Goal: Transaction & Acquisition: Book appointment/travel/reservation

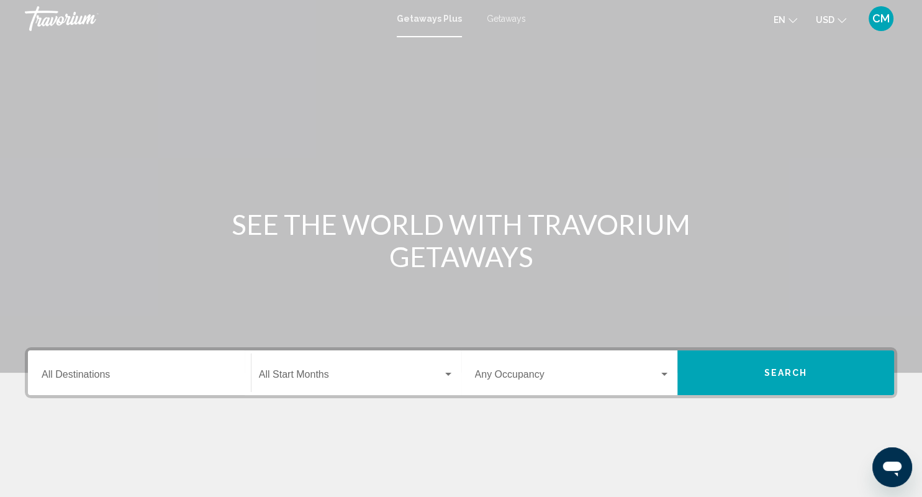
click at [99, 368] on div "Destination All Destinations" at bounding box center [140, 372] width 196 height 39
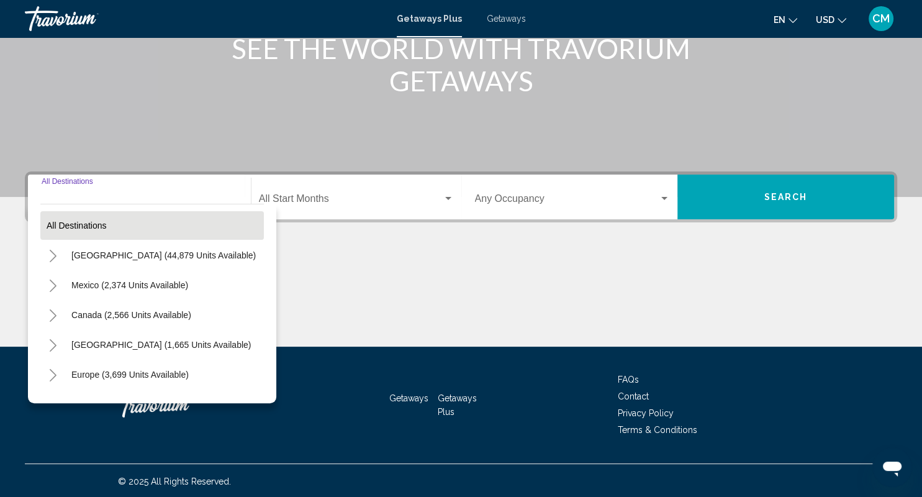
scroll to position [178, 0]
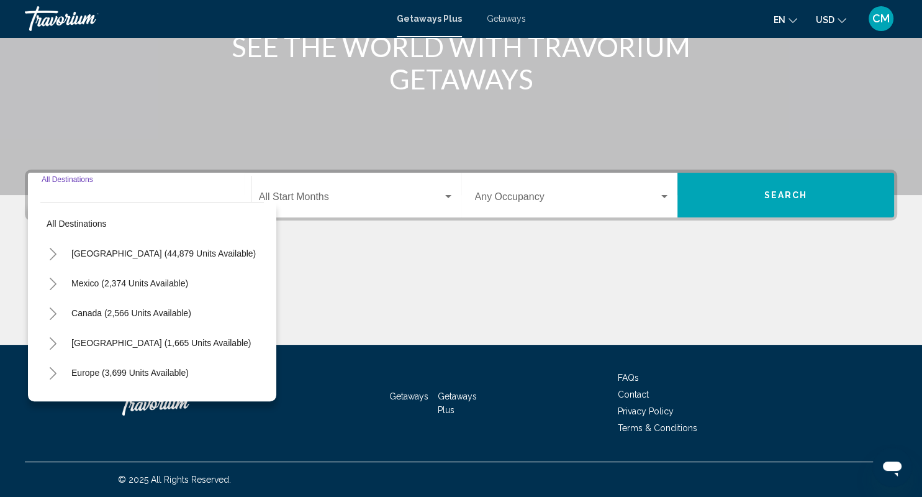
click at [57, 281] on icon "Toggle Mexico (2,374 units available)" at bounding box center [52, 284] width 9 height 12
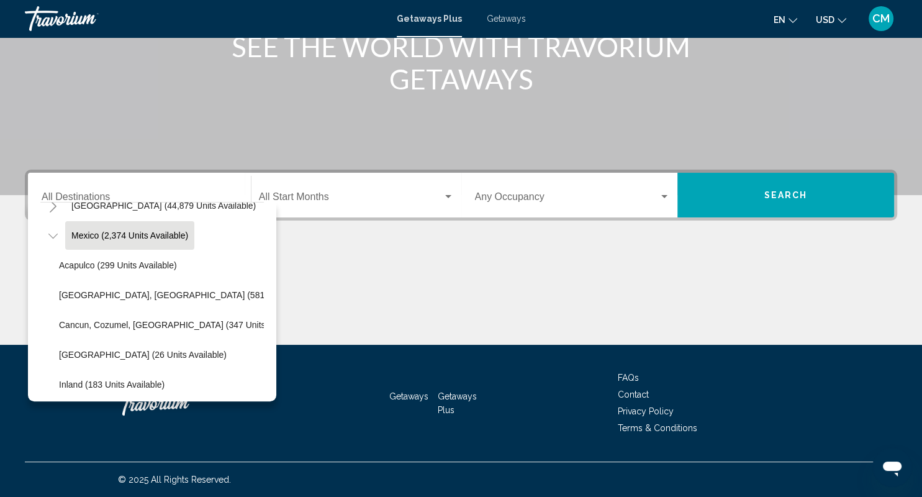
scroll to position [57, 0]
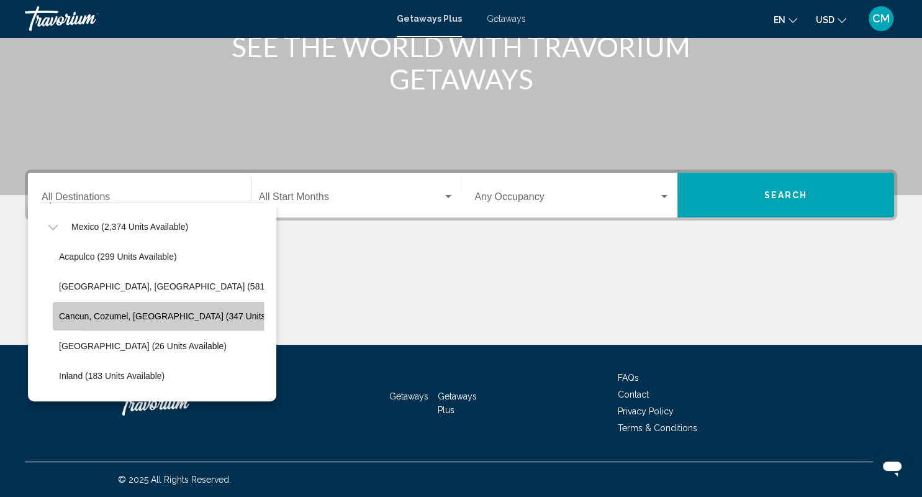
click at [98, 312] on span "Cancun, Cozumel, [GEOGRAPHIC_DATA] (347 units available)" at bounding box center [182, 316] width 247 height 10
type input "**********"
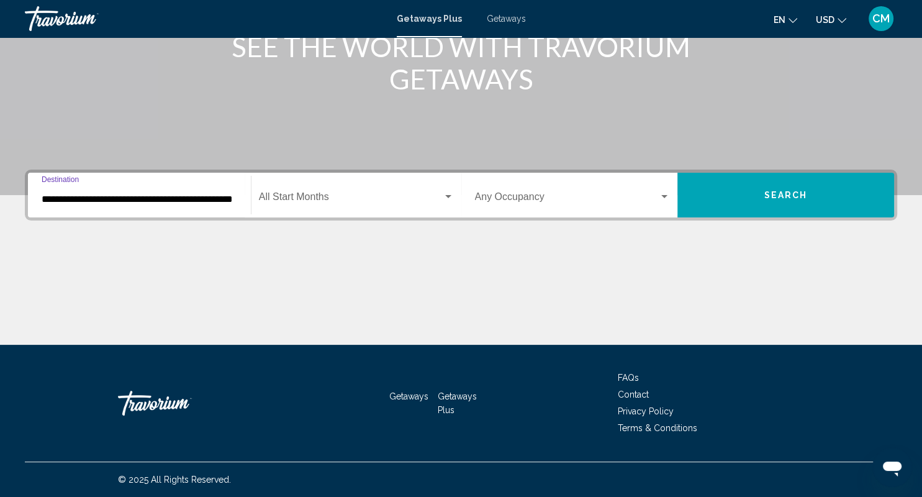
scroll to position [0, 39]
click at [300, 191] on div "Start Month All Start Months" at bounding box center [356, 195] width 195 height 39
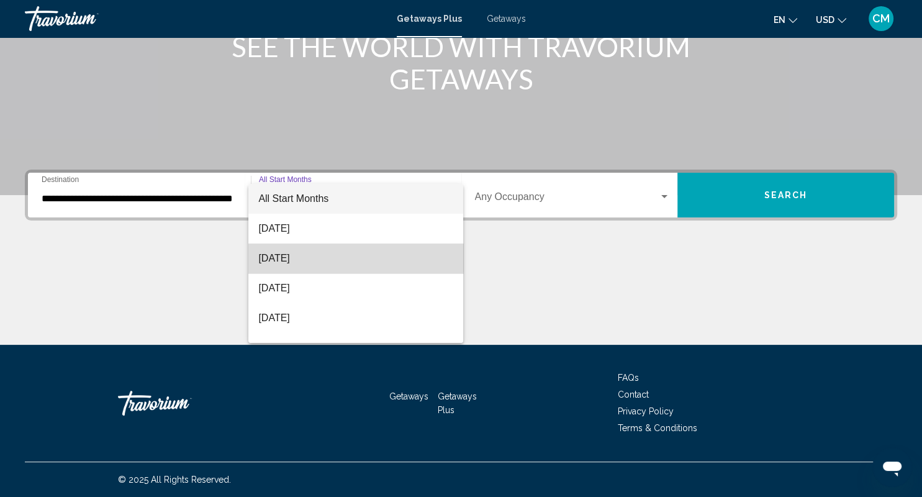
click at [284, 257] on span "[DATE]" at bounding box center [355, 258] width 195 height 30
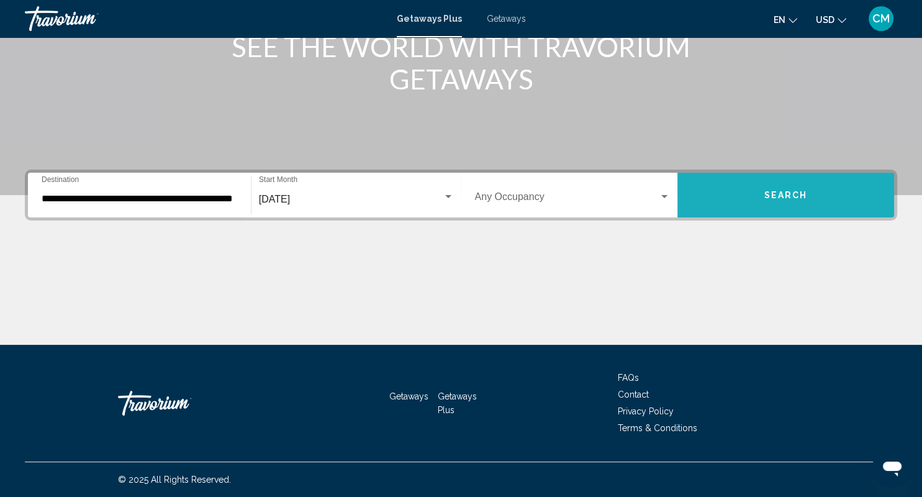
click at [787, 197] on span "Search" at bounding box center [786, 196] width 43 height 10
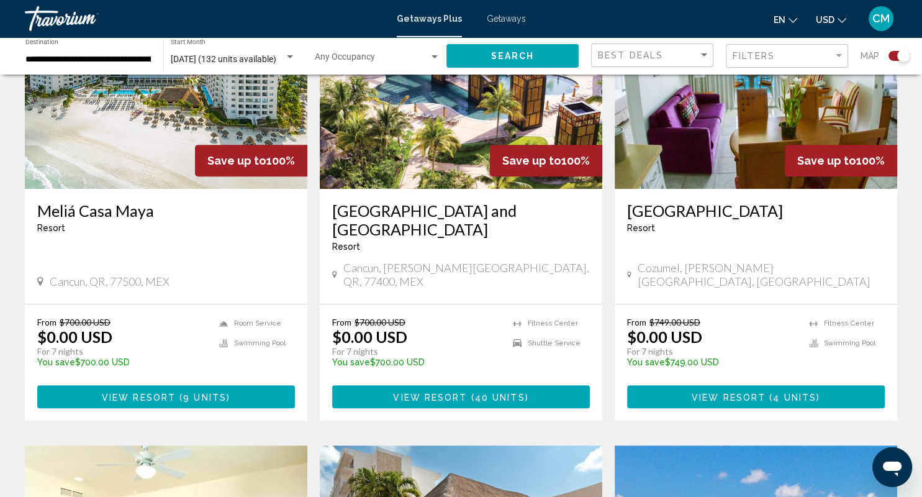
scroll to position [391, 0]
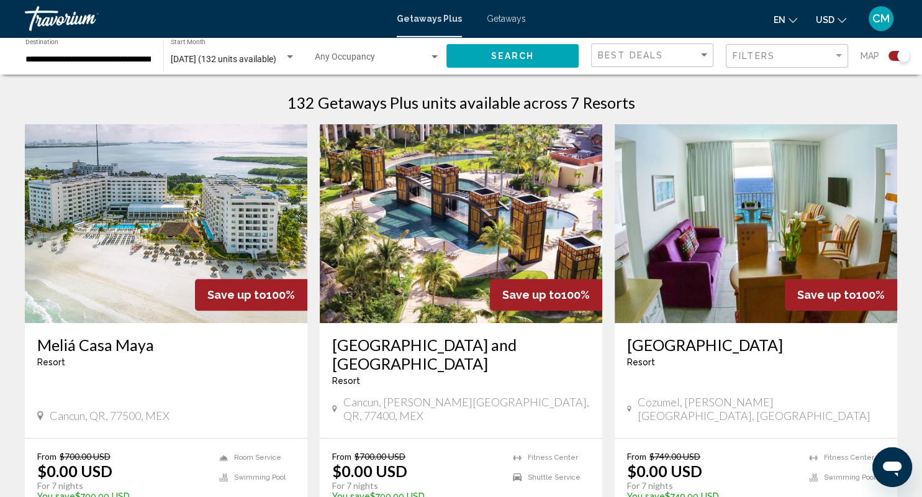
click at [507, 231] on img "Main content" at bounding box center [461, 223] width 283 height 199
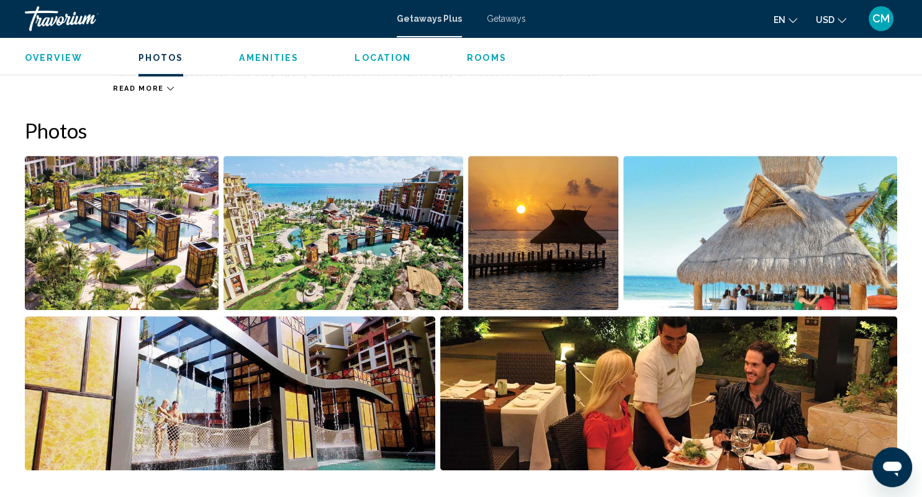
scroll to position [503, 0]
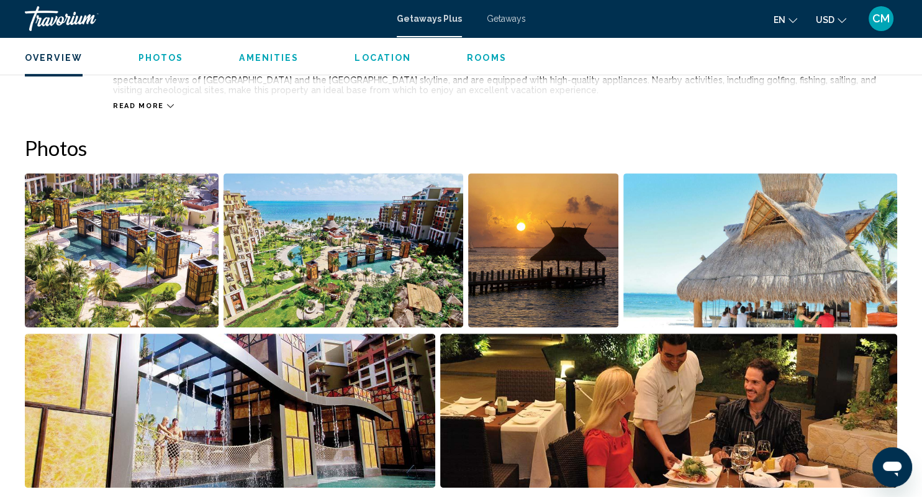
click at [162, 237] on img "Open full-screen image slider" at bounding box center [122, 250] width 194 height 154
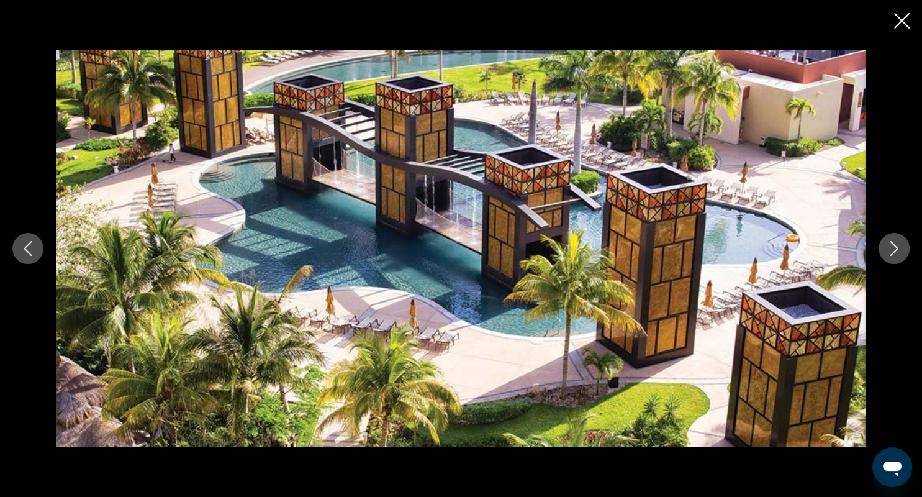
click at [897, 245] on icon "Next image" at bounding box center [894, 248] width 15 height 15
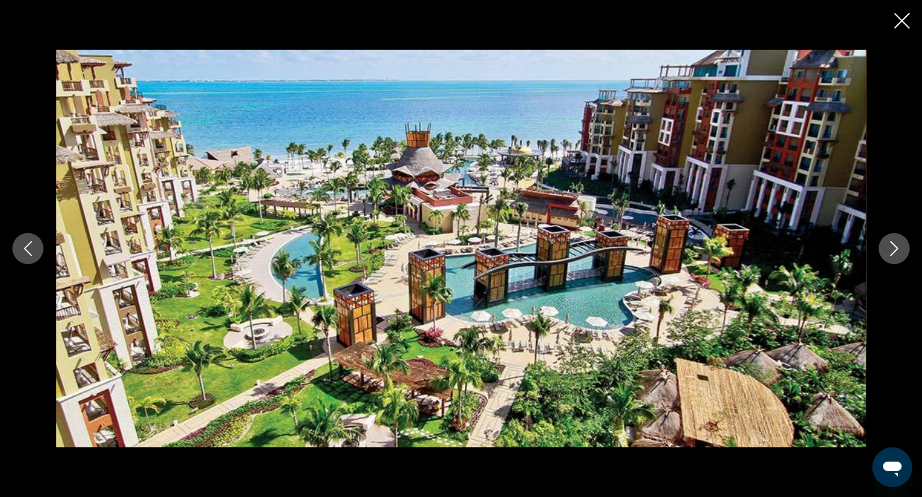
click at [897, 245] on icon "Next image" at bounding box center [894, 248] width 15 height 15
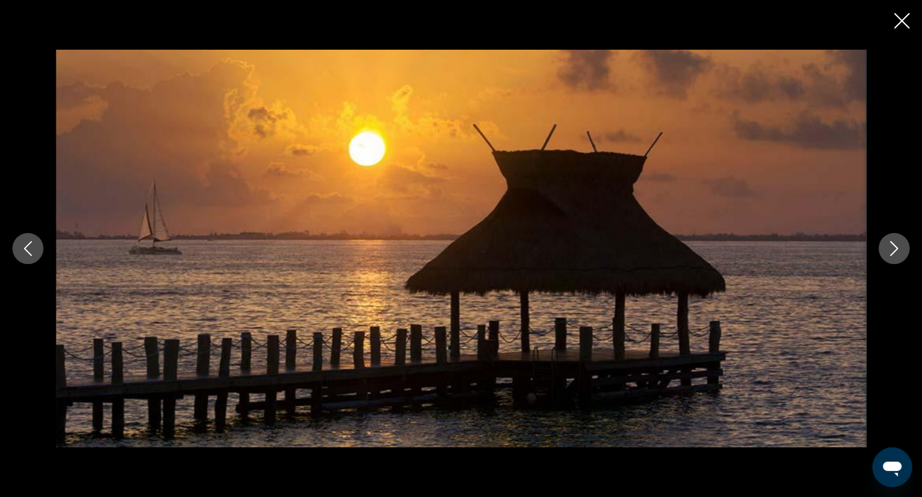
click at [897, 245] on icon "Next image" at bounding box center [894, 248] width 15 height 15
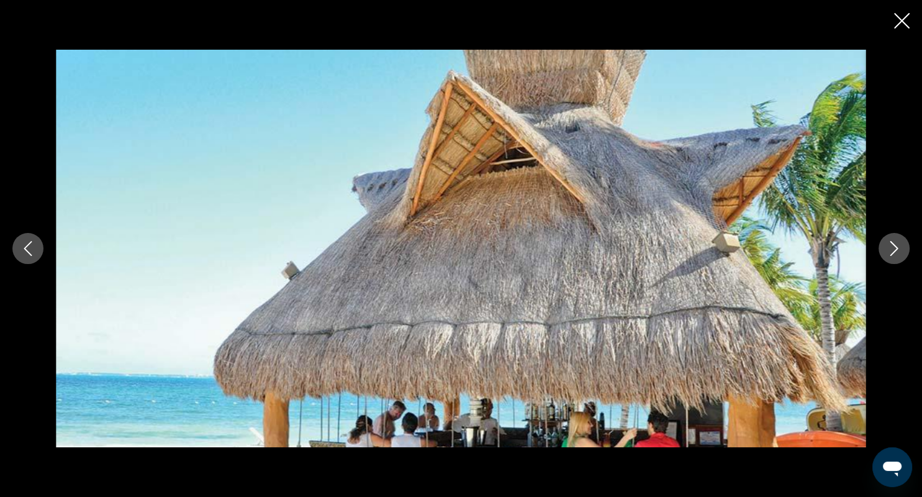
click at [897, 245] on icon "Next image" at bounding box center [894, 248] width 15 height 15
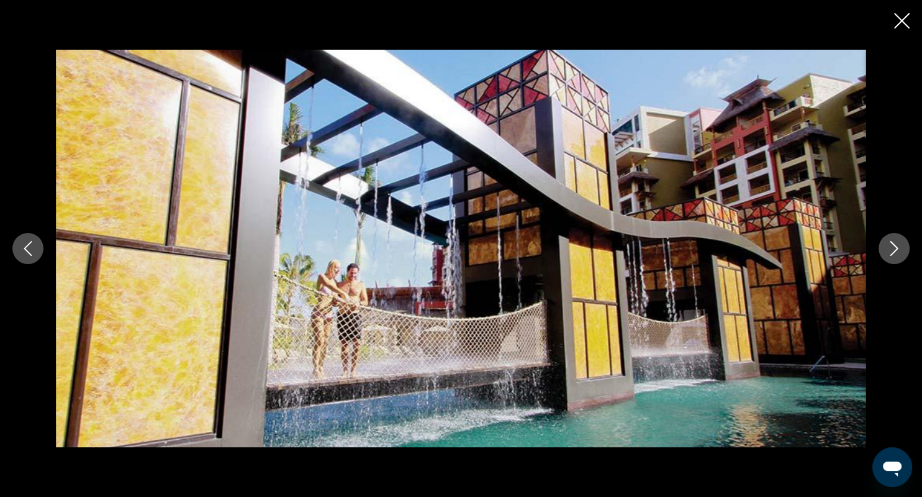
click at [897, 245] on icon "Next image" at bounding box center [894, 248] width 15 height 15
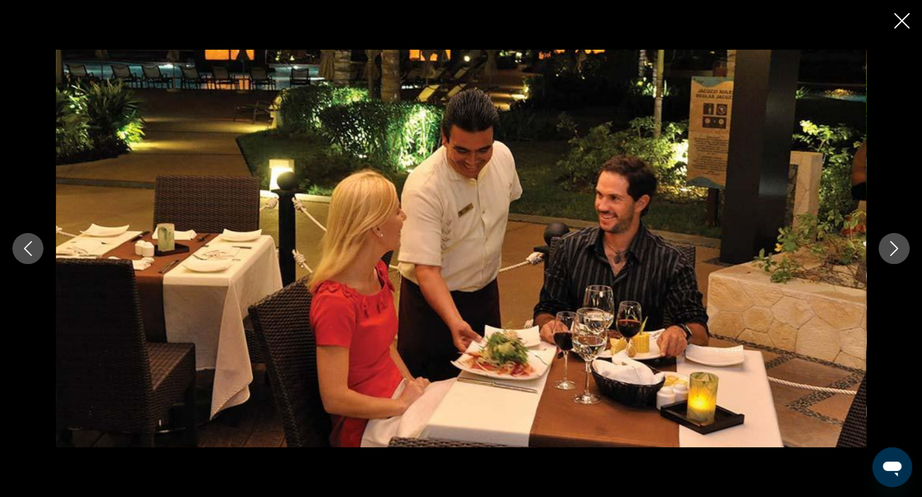
click at [897, 245] on icon "Next image" at bounding box center [894, 248] width 15 height 15
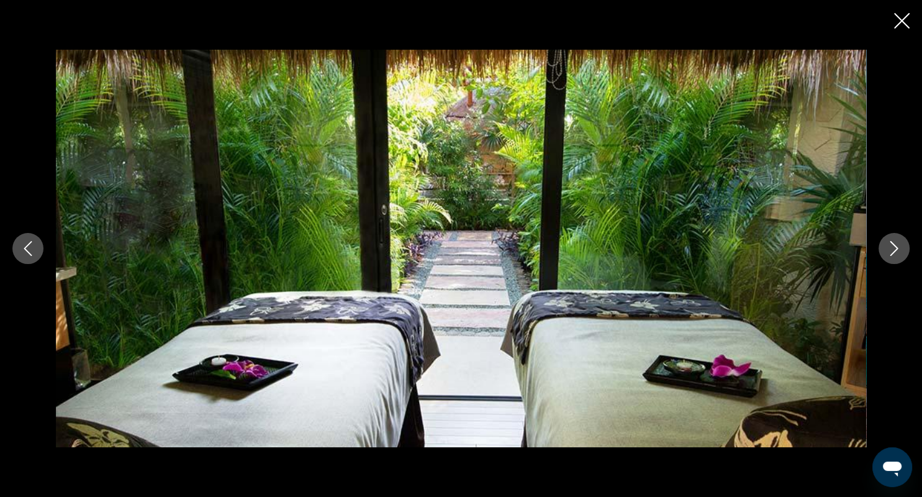
click at [897, 245] on icon "Next image" at bounding box center [894, 248] width 15 height 15
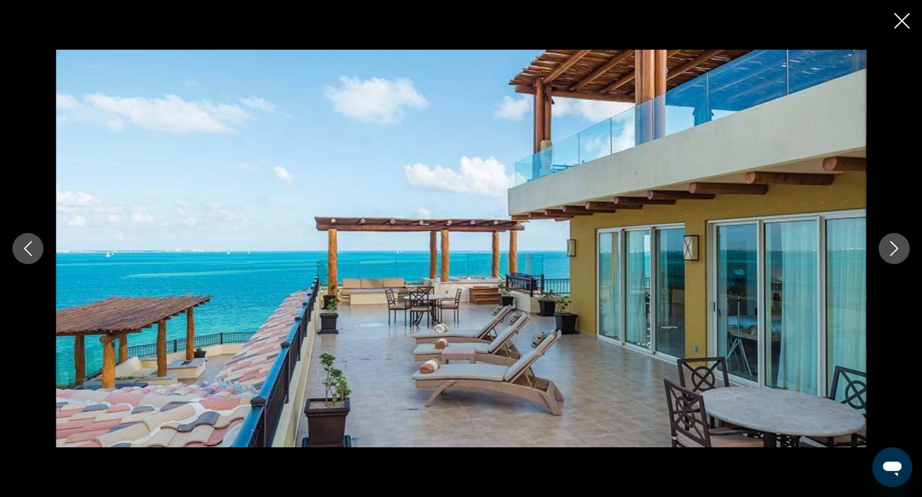
click at [897, 245] on icon "Next image" at bounding box center [894, 248] width 15 height 15
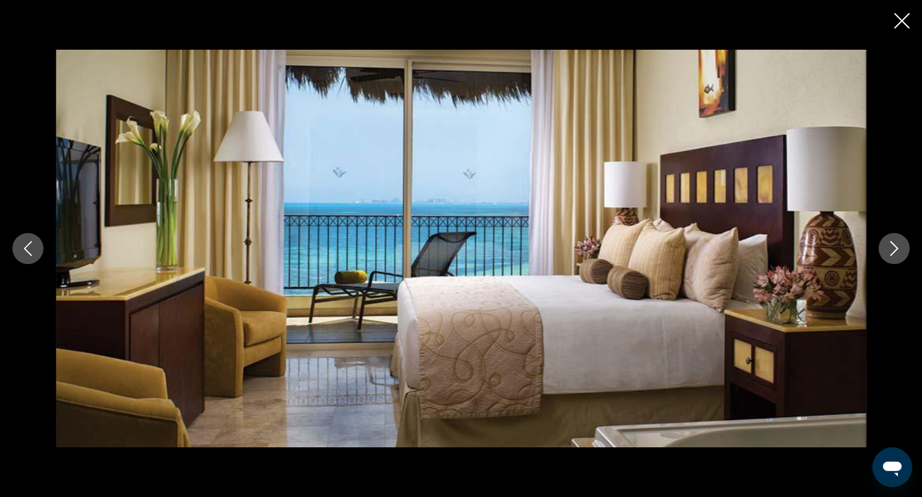
click at [897, 245] on icon "Next image" at bounding box center [894, 248] width 15 height 15
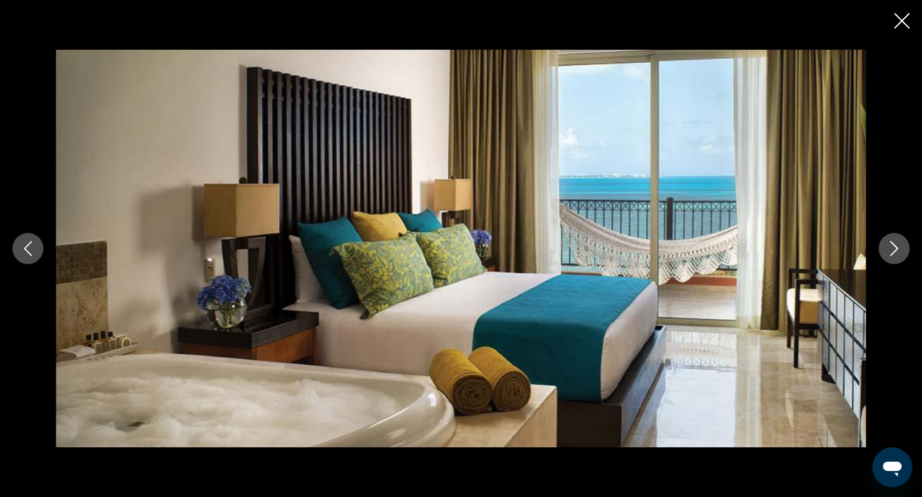
click at [897, 245] on icon "Next image" at bounding box center [894, 248] width 15 height 15
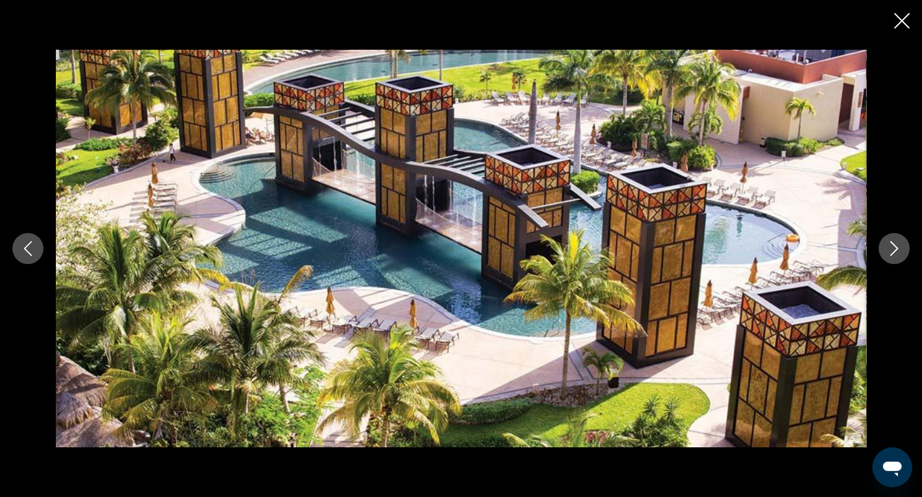
click at [904, 16] on icon "Close slideshow" at bounding box center [902, 21] width 16 height 16
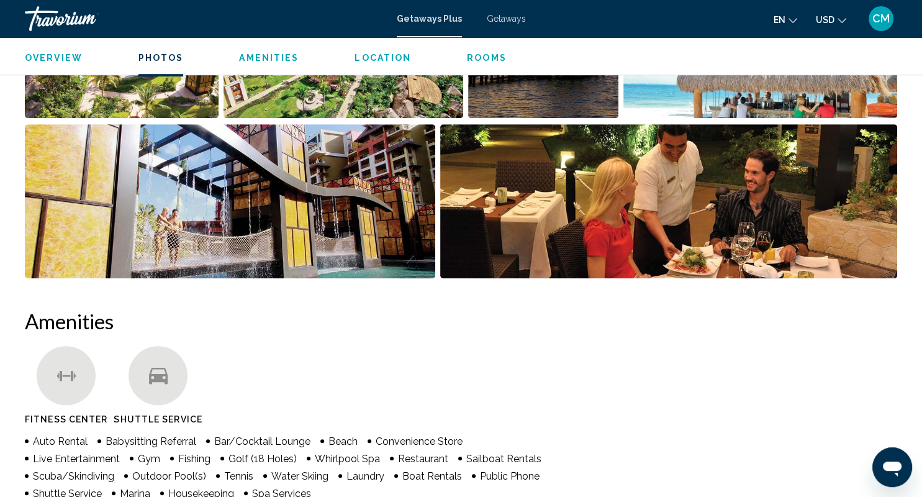
scroll to position [713, 0]
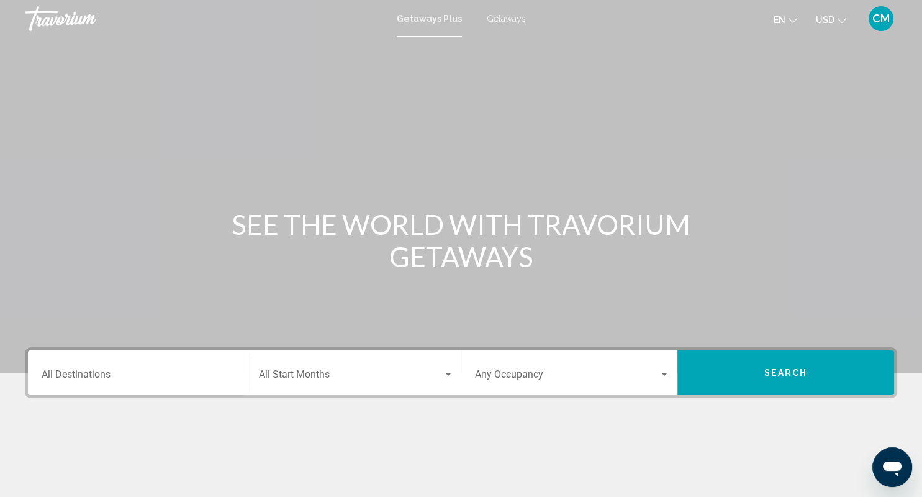
click at [504, 15] on span "Getaways" at bounding box center [506, 19] width 39 height 10
click at [119, 366] on div "Destination All Destinations" at bounding box center [140, 372] width 196 height 39
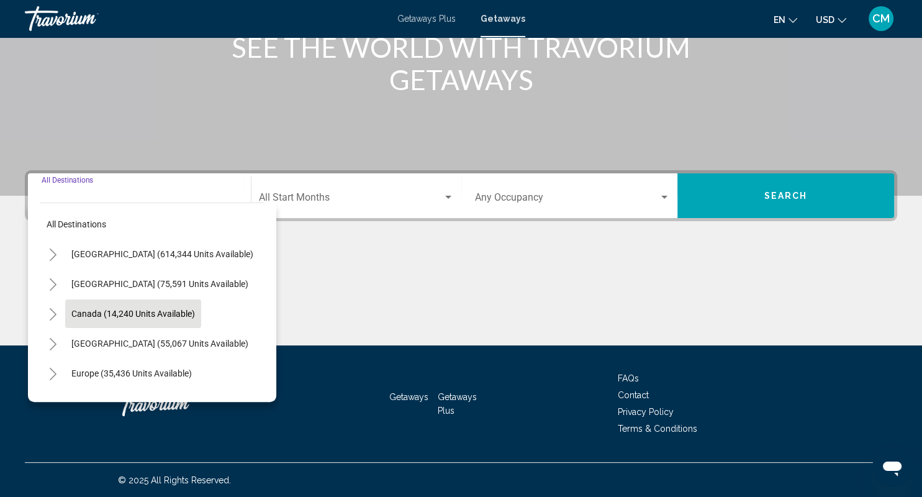
scroll to position [178, 0]
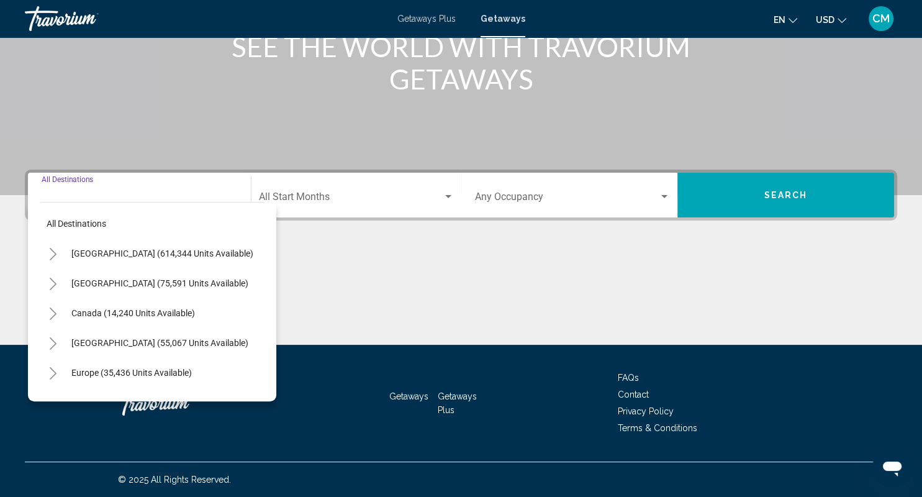
click at [57, 277] on button "Toggle Mexico (75,591 units available)" at bounding box center [52, 283] width 25 height 25
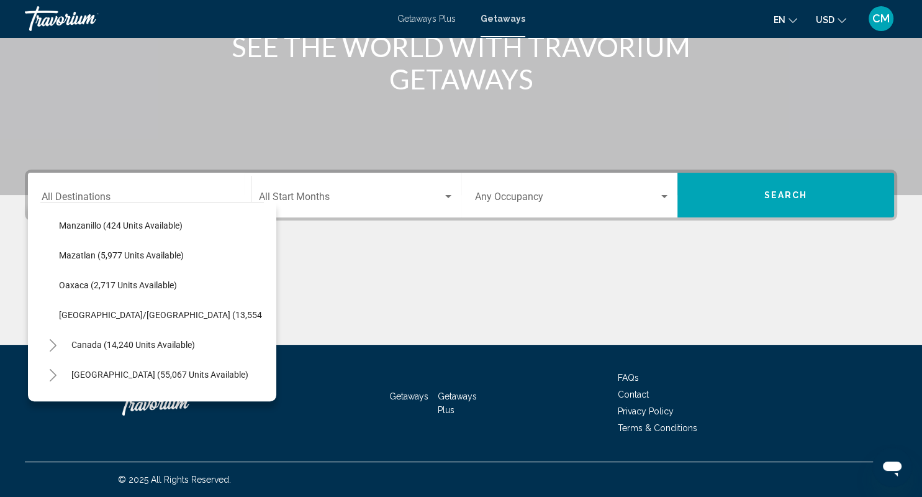
scroll to position [330, 0]
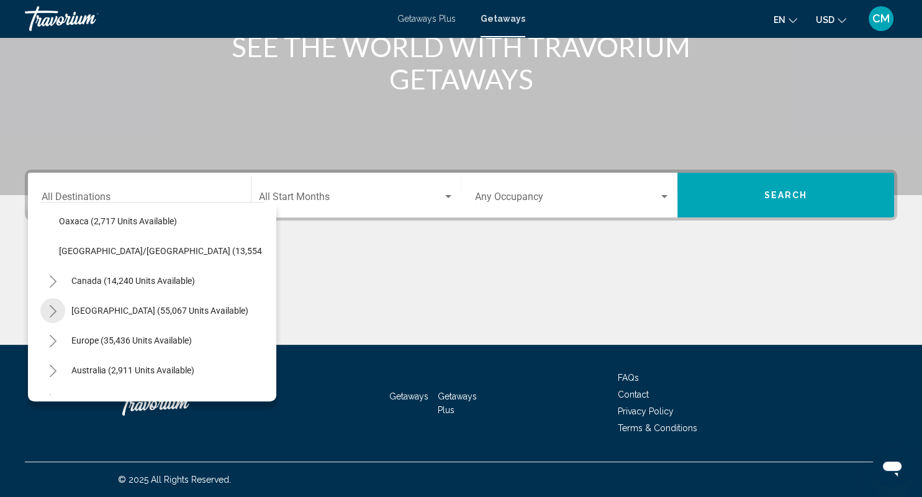
click at [53, 314] on icon "Toggle Caribbean & Atlantic Islands (55,067 units available)" at bounding box center [52, 311] width 9 height 12
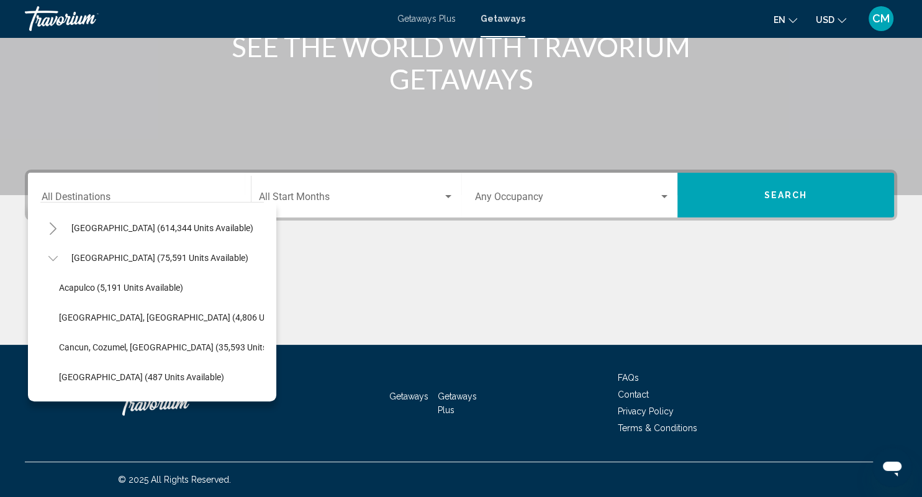
scroll to position [0, 0]
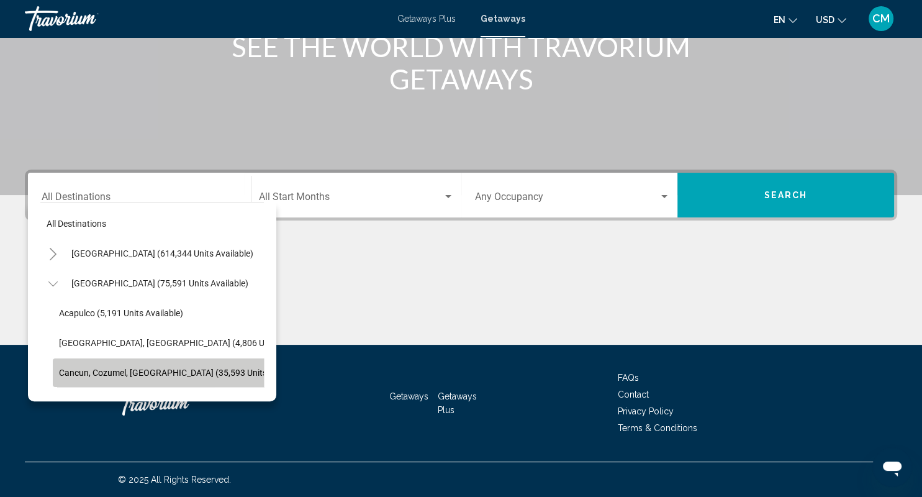
click at [89, 363] on button "Cancun, Cozumel, [GEOGRAPHIC_DATA] (35,593 units available)" at bounding box center [183, 372] width 260 height 29
type input "**********"
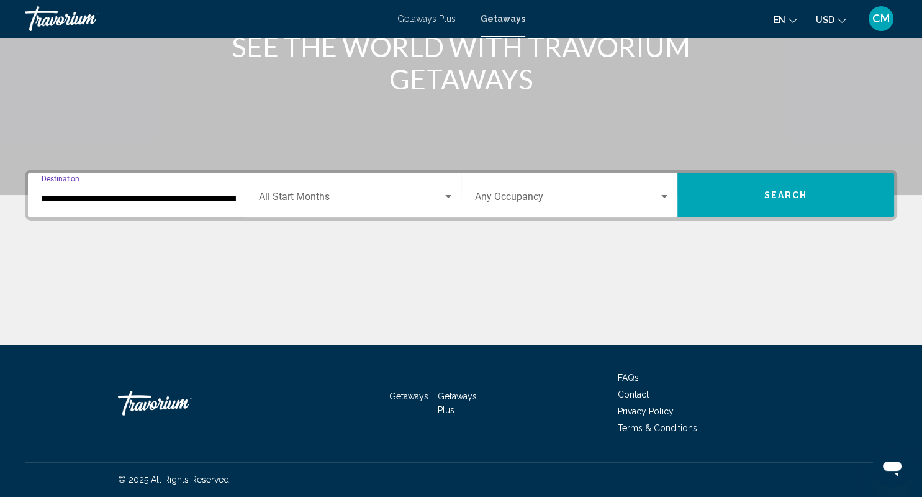
click at [307, 193] on div "Start Month All Start Months" at bounding box center [356, 195] width 195 height 39
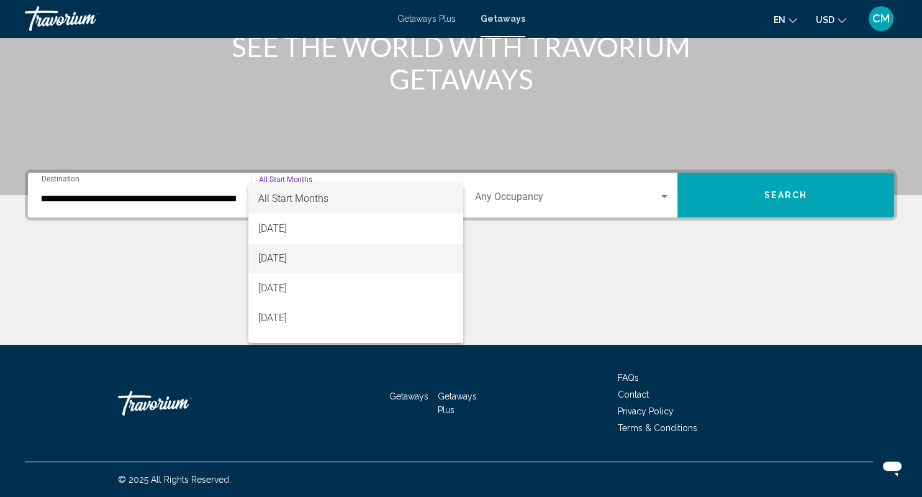
click at [292, 260] on span "[DATE]" at bounding box center [355, 258] width 195 height 30
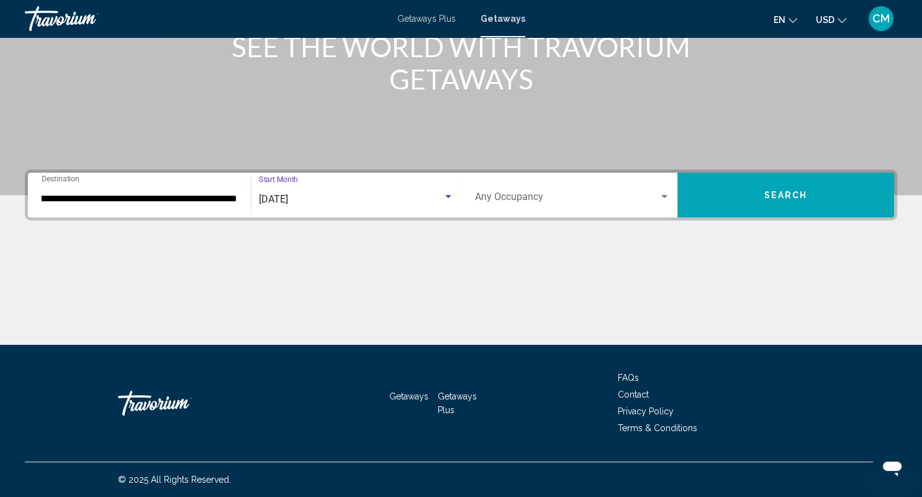
click at [712, 201] on button "Search" at bounding box center [786, 195] width 217 height 45
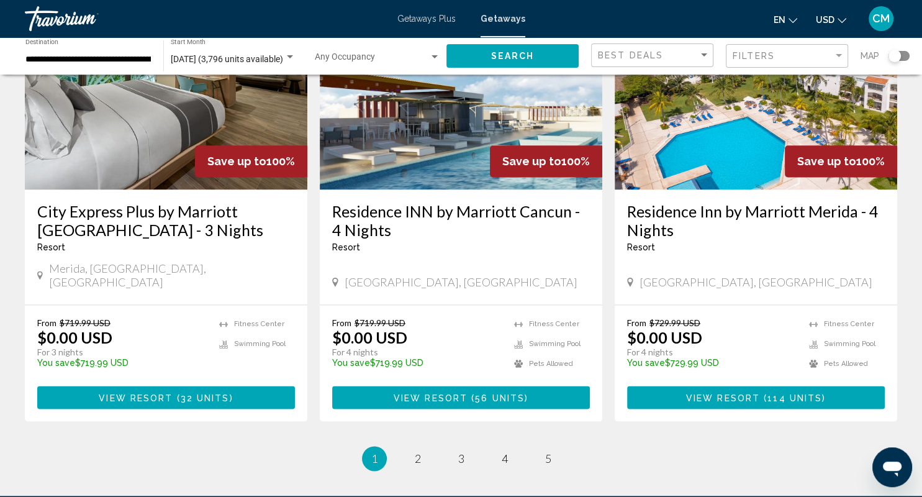
scroll to position [1603, 0]
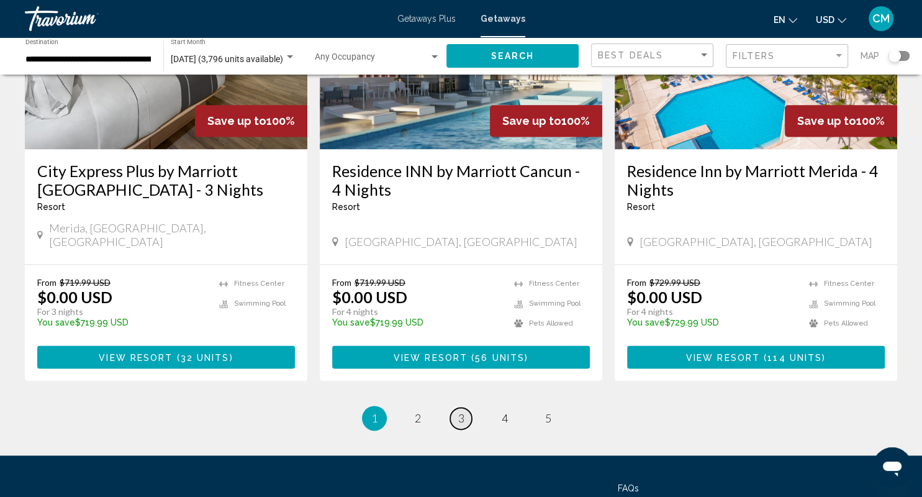
click at [461, 411] on span "3" at bounding box center [461, 418] width 6 height 14
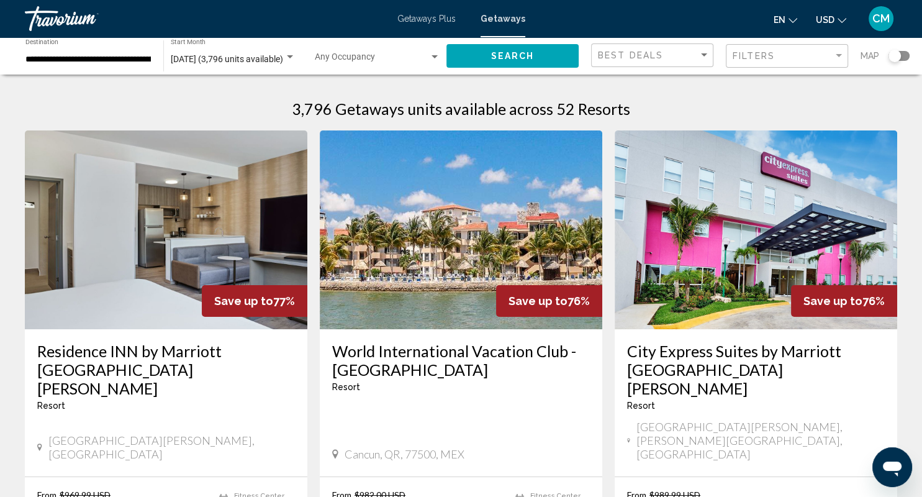
click at [450, 240] on img "Main content" at bounding box center [461, 229] width 283 height 199
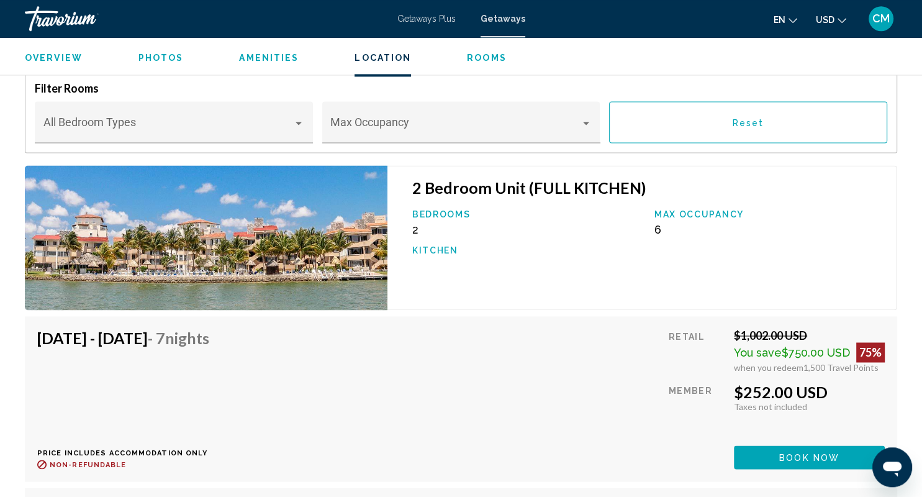
scroll to position [1989, 0]
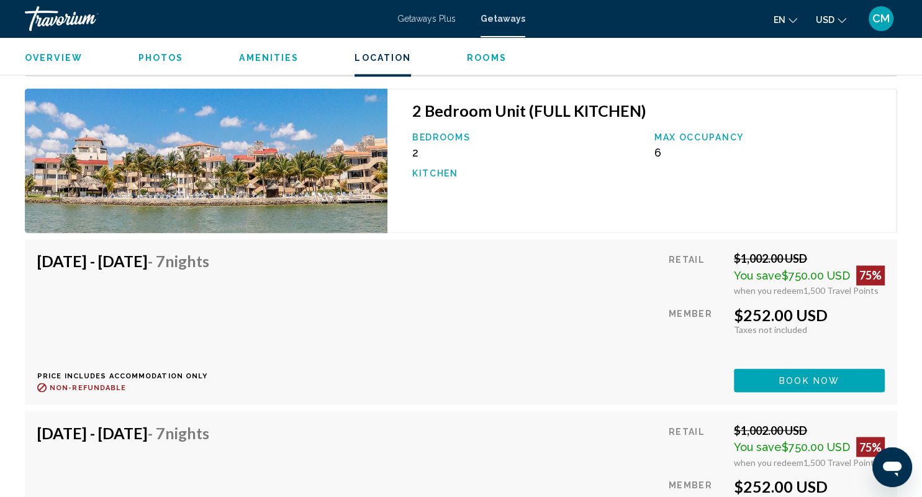
click at [801, 381] on span "Book now" at bounding box center [810, 381] width 60 height 10
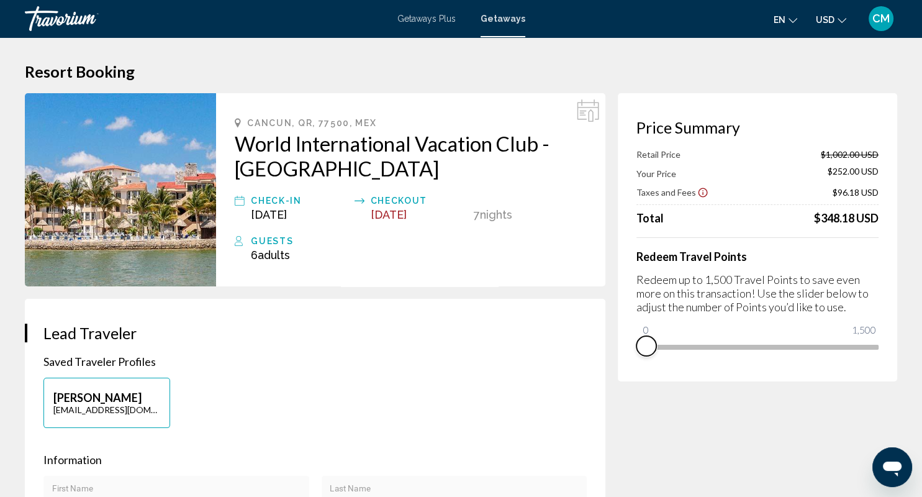
drag, startPoint x: 872, startPoint y: 365, endPoint x: 565, endPoint y: 360, distance: 306.9
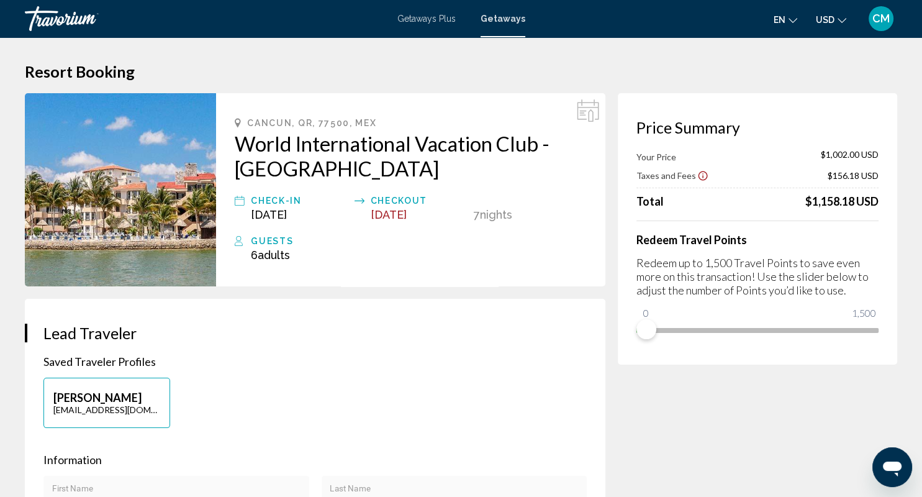
scroll to position [1726, 0]
